Goal: Information Seeking & Learning: Learn about a topic

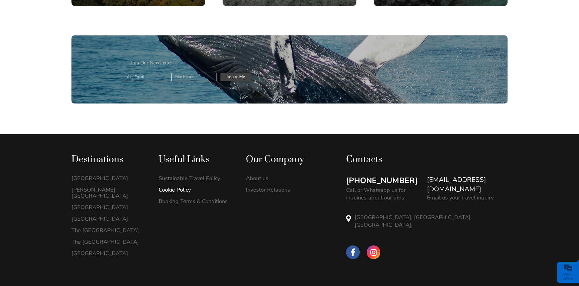
scroll to position [1757, 0]
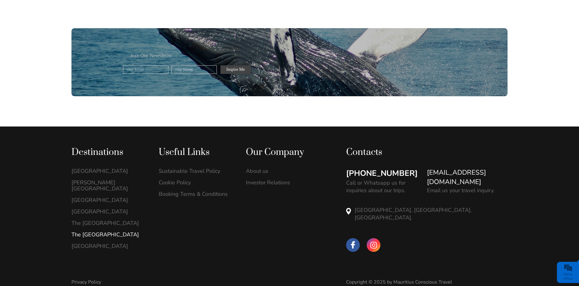
click at [93, 232] on link "The [GEOGRAPHIC_DATA]" at bounding box center [108, 235] width 74 height 6
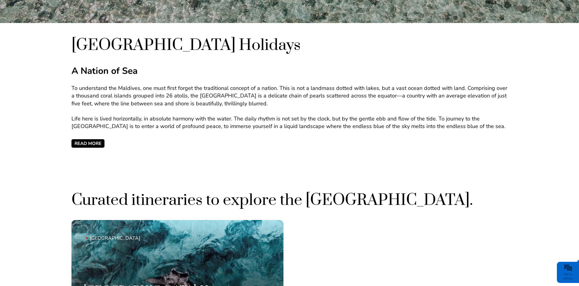
scroll to position [272, 0]
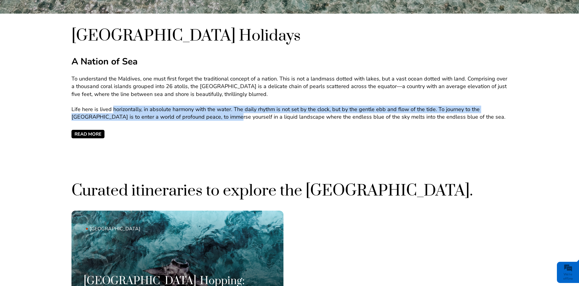
drag, startPoint x: 113, startPoint y: 107, endPoint x: 201, endPoint y: 118, distance: 88.6
click at [201, 118] on p "Life here is lived horizontally, in absolute harmony with the water. The daily …" at bounding box center [289, 113] width 436 height 15
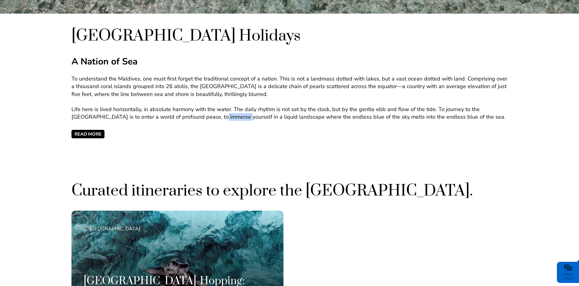
click at [201, 118] on p "Life here is lived horizontally, in absolute harmony with the water. The daily …" at bounding box center [289, 113] width 436 height 15
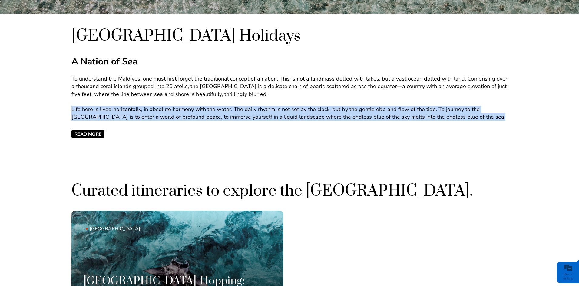
click at [201, 118] on p "Life here is lived horizontally, in absolute harmony with the water. The daily …" at bounding box center [289, 113] width 436 height 15
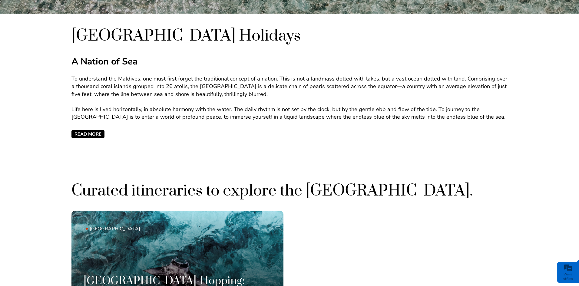
click at [97, 132] on span "READ MORE" at bounding box center [87, 134] width 33 height 8
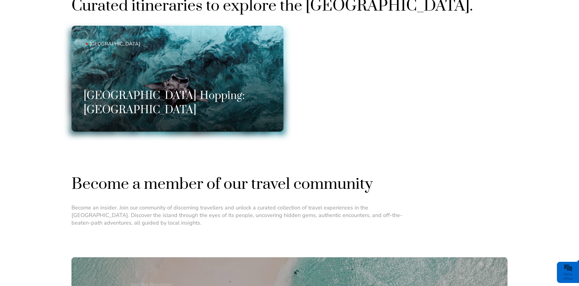
scroll to position [727, 0]
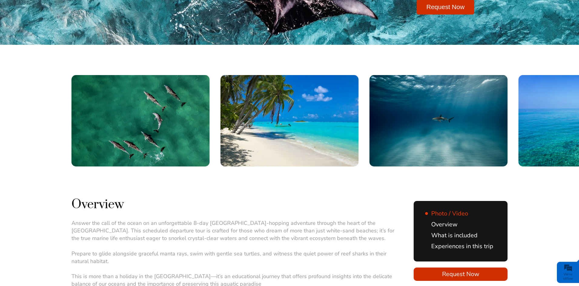
scroll to position [151, 0]
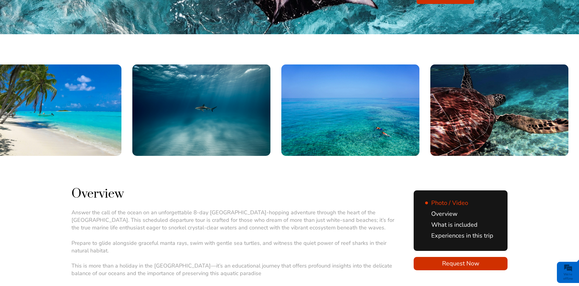
drag, startPoint x: 422, startPoint y: 114, endPoint x: 209, endPoint y: 129, distance: 213.9
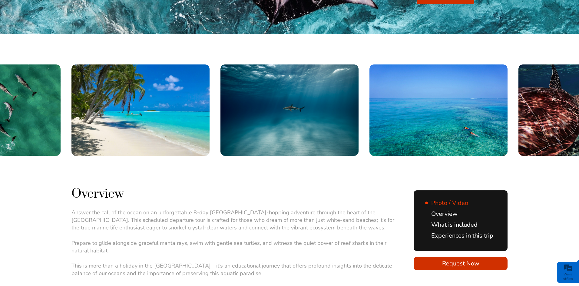
drag, startPoint x: 474, startPoint y: 93, endPoint x: 233, endPoint y: 105, distance: 241.0
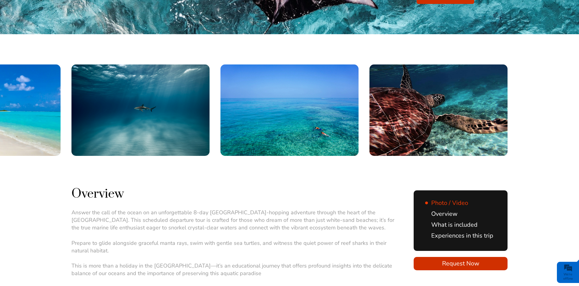
drag, startPoint x: 497, startPoint y: 108, endPoint x: 304, endPoint y: 107, distance: 193.2
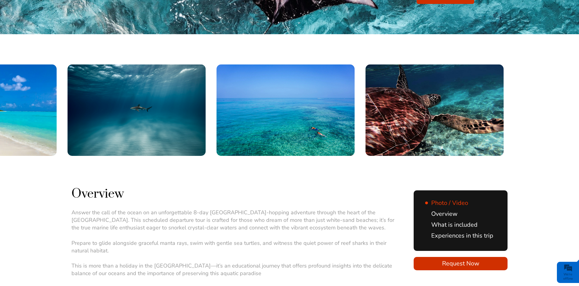
drag, startPoint x: 458, startPoint y: 112, endPoint x: 281, endPoint y: 111, distance: 177.4
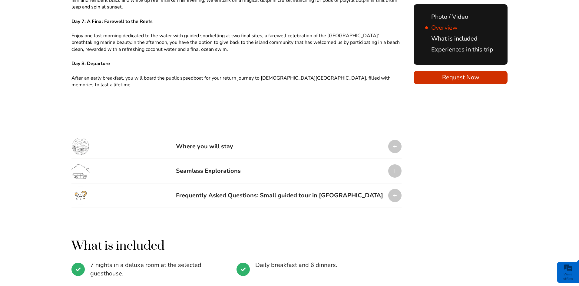
scroll to position [787, 0]
click at [398, 141] on div at bounding box center [394, 146] width 13 height 13
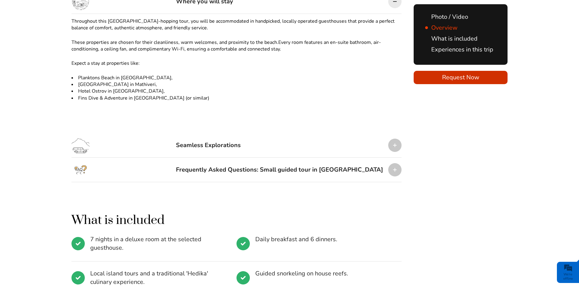
scroll to position [938, 0]
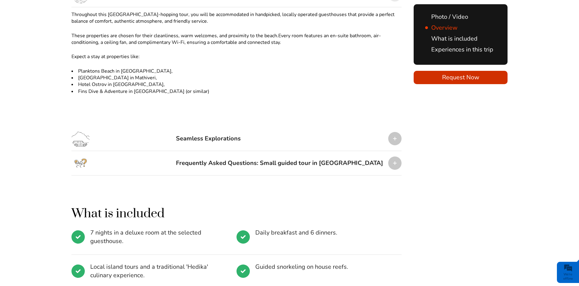
click at [318, 134] on div "Seamless Explorations" at bounding box center [236, 139] width 330 height 25
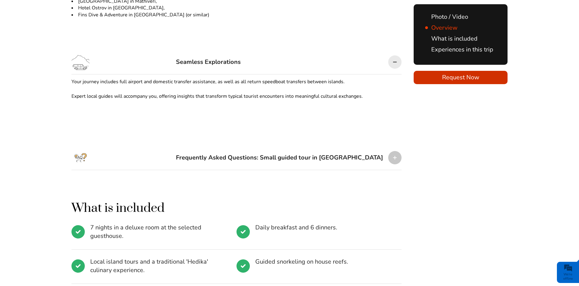
scroll to position [1029, 0]
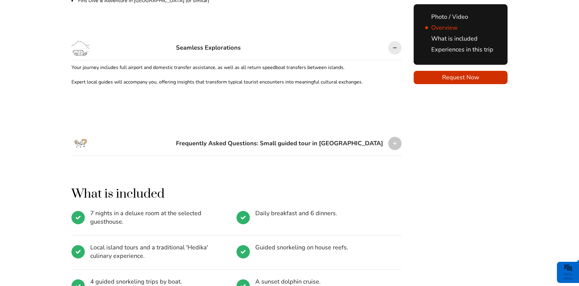
click at [317, 136] on div "Frequently Asked Questions: Small guided tour in Maldives" at bounding box center [279, 143] width 207 height 18
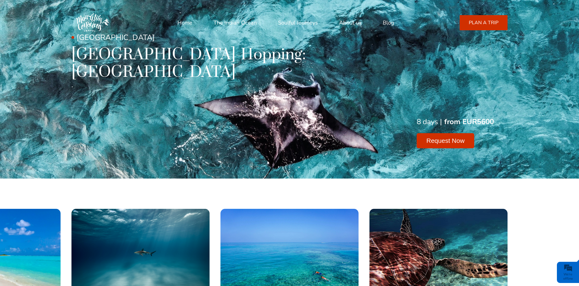
scroll to position [0, 0]
